Goal: Find contact information: Find contact information

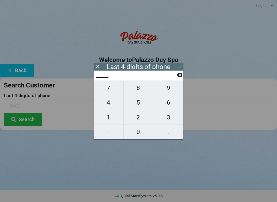
click at [108, 91] on span "7" at bounding box center [109, 88] width 30 height 11
type input "7___"
click at [172, 120] on span "3" at bounding box center [168, 117] width 30 height 11
type input "73__"
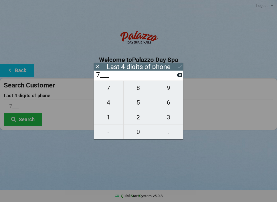
type input "73__"
click at [106, 93] on span "7" at bounding box center [109, 88] width 30 height 11
type input "737_"
click at [139, 91] on span "8" at bounding box center [139, 88] width 30 height 11
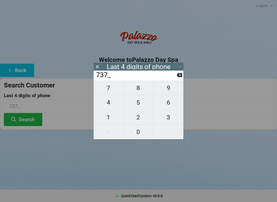
type input "7378"
click at [181, 67] on icon at bounding box center [179, 66] width 5 height 5
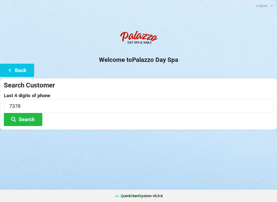
click at [30, 120] on button "Search" at bounding box center [23, 119] width 38 height 13
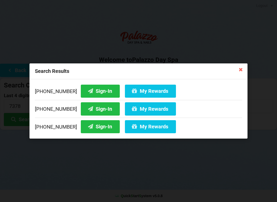
click at [90, 126] on button "Sign-In" at bounding box center [100, 126] width 39 height 13
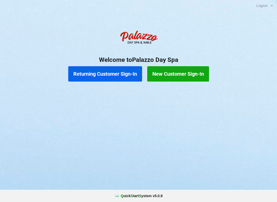
click at [120, 76] on button "Returning Customer Sign-In" at bounding box center [105, 73] width 74 height 15
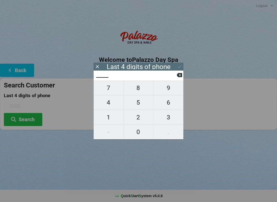
click at [173, 106] on span "6" at bounding box center [168, 102] width 30 height 11
type input "6___"
click at [140, 91] on span "8" at bounding box center [139, 88] width 30 height 11
type input "68__"
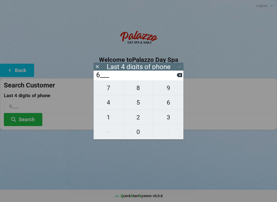
type input "68__"
click at [108, 94] on span "7" at bounding box center [109, 88] width 30 height 11
type input "687_"
click at [170, 93] on span "9" at bounding box center [168, 88] width 30 height 11
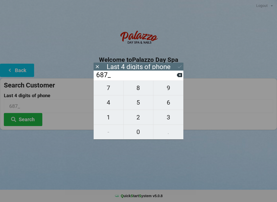
type input "6879"
click at [180, 68] on icon at bounding box center [179, 66] width 5 height 5
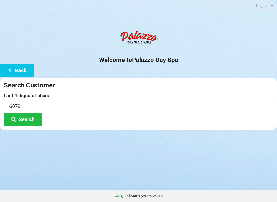
click at [29, 117] on button "Search" at bounding box center [23, 119] width 38 height 13
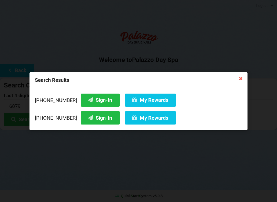
click at [98, 118] on button "Sign-In" at bounding box center [100, 117] width 39 height 13
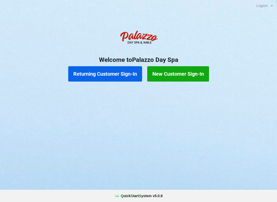
click at [108, 74] on button "Returning Customer Sign-In" at bounding box center [105, 73] width 74 height 15
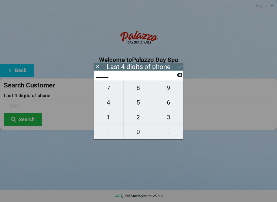
click at [135, 93] on span "8" at bounding box center [139, 88] width 30 height 11
type input "8___"
click at [107, 88] on span "7" at bounding box center [109, 88] width 30 height 11
type input "87__"
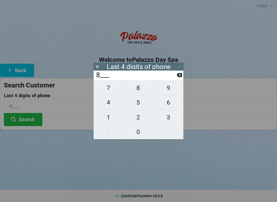
type input "87__"
click at [108, 88] on span "7" at bounding box center [109, 88] width 30 height 11
type input "877_"
click at [113, 119] on span "1" at bounding box center [109, 117] width 30 height 11
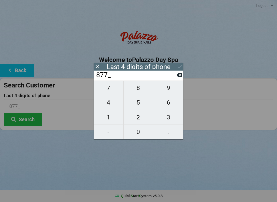
type input "8771"
click at [177, 67] on icon at bounding box center [179, 66] width 5 height 5
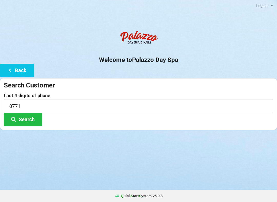
click at [27, 119] on button "Search" at bounding box center [23, 119] width 38 height 13
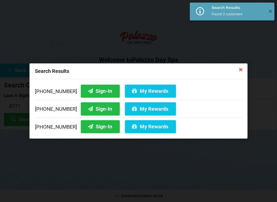
click at [92, 111] on button "Sign-In" at bounding box center [100, 109] width 39 height 13
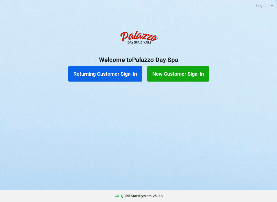
click at [88, 72] on button "Returning Customer Sign-In" at bounding box center [105, 73] width 74 height 15
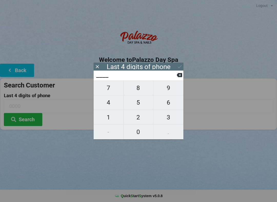
click at [131, 114] on span "2" at bounding box center [139, 117] width 30 height 11
type input "2___"
click at [106, 87] on span "7" at bounding box center [109, 88] width 30 height 11
type input "27__"
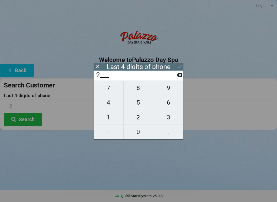
type input "27__"
click at [136, 117] on span "2" at bounding box center [139, 117] width 30 height 11
type input "272_"
click at [137, 89] on span "8" at bounding box center [139, 88] width 30 height 11
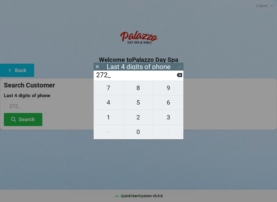
type input "2728"
click at [181, 69] on icon at bounding box center [179, 66] width 5 height 5
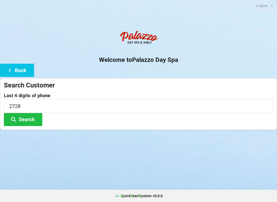
click at [16, 120] on icon at bounding box center [14, 119] width 6 height 4
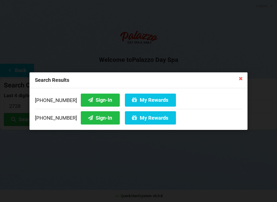
click at [86, 98] on button "Sign-In" at bounding box center [100, 100] width 39 height 13
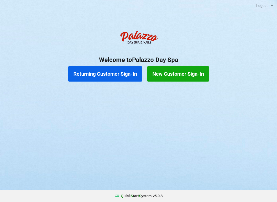
click at [173, 67] on button "New Customer Sign-In" at bounding box center [178, 73] width 62 height 15
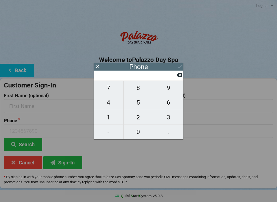
click at [136, 90] on span "8" at bounding box center [139, 88] width 30 height 11
type input "8"
click at [106, 119] on span "1" at bounding box center [109, 117] width 30 height 11
type input "81"
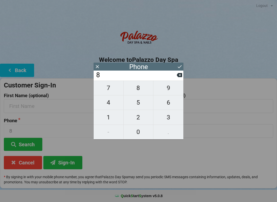
type input "81"
click at [168, 116] on span "3" at bounding box center [168, 117] width 30 height 11
type input "813"
click at [170, 117] on span "3" at bounding box center [168, 117] width 30 height 11
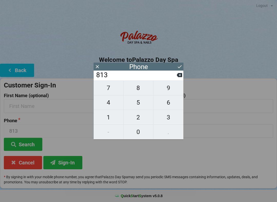
type input "8133"
click at [178, 67] on icon at bounding box center [180, 66] width 4 height 3
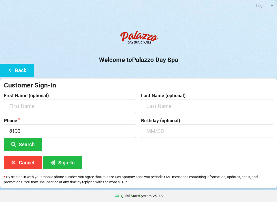
click at [16, 162] on icon at bounding box center [14, 162] width 6 height 4
click at [18, 65] on button "Back" at bounding box center [17, 70] width 34 height 13
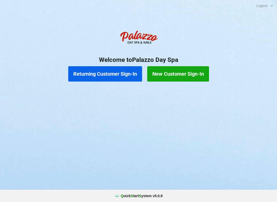
click at [90, 71] on button "Returning Customer Sign-In" at bounding box center [105, 73] width 74 height 15
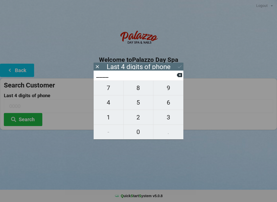
click at [138, 86] on span "8" at bounding box center [139, 88] width 30 height 11
type input "8___"
click at [106, 115] on span "1" at bounding box center [109, 117] width 30 height 11
type input "81__"
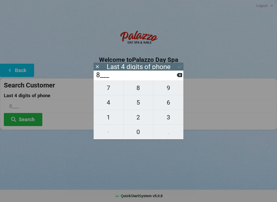
type input "81__"
click at [167, 114] on span "3" at bounding box center [168, 117] width 30 height 11
type input "813_"
click at [167, 115] on span "3" at bounding box center [168, 117] width 30 height 11
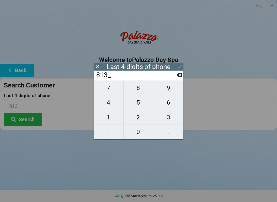
type input "8133"
click at [178, 69] on icon at bounding box center [179, 66] width 5 height 5
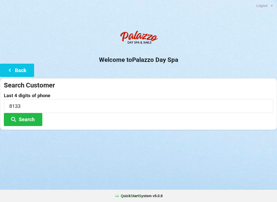
click at [23, 116] on button "Search" at bounding box center [23, 119] width 38 height 13
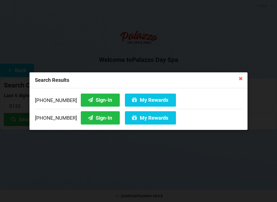
click at [91, 117] on button "Sign-In" at bounding box center [100, 117] width 39 height 13
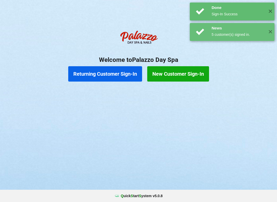
click at [126, 119] on div "Logout Logout Sign-In Welcome to Palazzo Day Spa Returning Customer Sign-In New…" at bounding box center [138, 101] width 277 height 202
click at [107, 75] on button "Returning Customer Sign-In" at bounding box center [105, 73] width 74 height 15
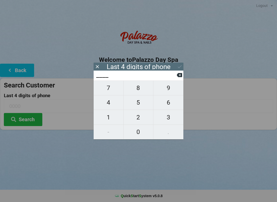
click at [134, 89] on span "8" at bounding box center [139, 88] width 30 height 11
type input "8___"
click at [105, 117] on span "1" at bounding box center [109, 117] width 30 height 11
type input "81__"
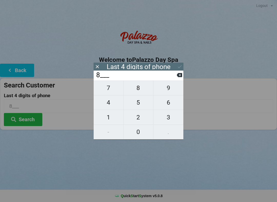
type input "81__"
click at [171, 119] on span "3" at bounding box center [168, 117] width 30 height 11
type input "813_"
click at [173, 120] on span "3" at bounding box center [168, 117] width 30 height 11
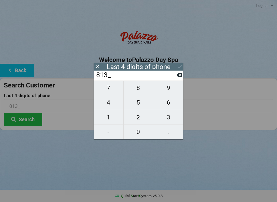
type input "8133"
click at [180, 64] on button at bounding box center [179, 66] width 5 height 7
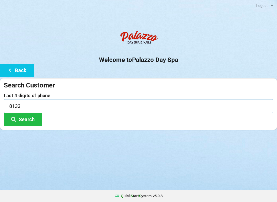
click at [21, 111] on input "8133" at bounding box center [138, 106] width 269 height 14
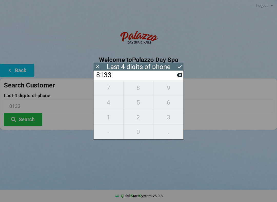
click at [180, 66] on icon at bounding box center [179, 66] width 5 height 5
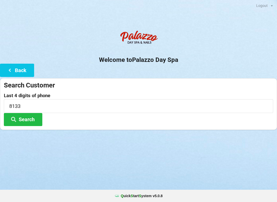
click at [26, 117] on button "Search" at bounding box center [23, 119] width 38 height 13
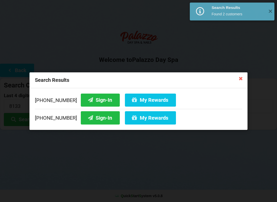
click at [140, 119] on button "My Rewards" at bounding box center [150, 117] width 51 height 13
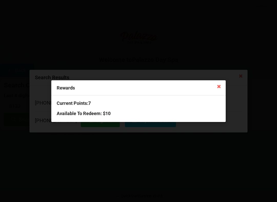
click at [222, 86] on icon at bounding box center [219, 86] width 8 height 8
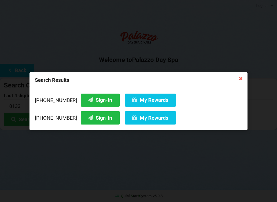
click at [215, 163] on div "Search Results [PHONE_NUMBER] Sign-In My Rewards [PHONE_NUMBER] Sign-In My Rewa…" at bounding box center [138, 101] width 277 height 202
click at [240, 80] on icon at bounding box center [241, 78] width 8 height 8
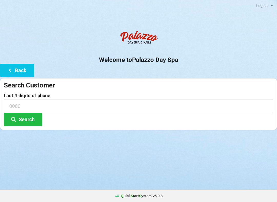
click at [190, 165] on div "Logout Logout Sign-In Welcome to Palazzo Day Spa Back Search Customer Last 4 di…" at bounding box center [138, 101] width 277 height 202
